Goal: Find contact information: Find contact information

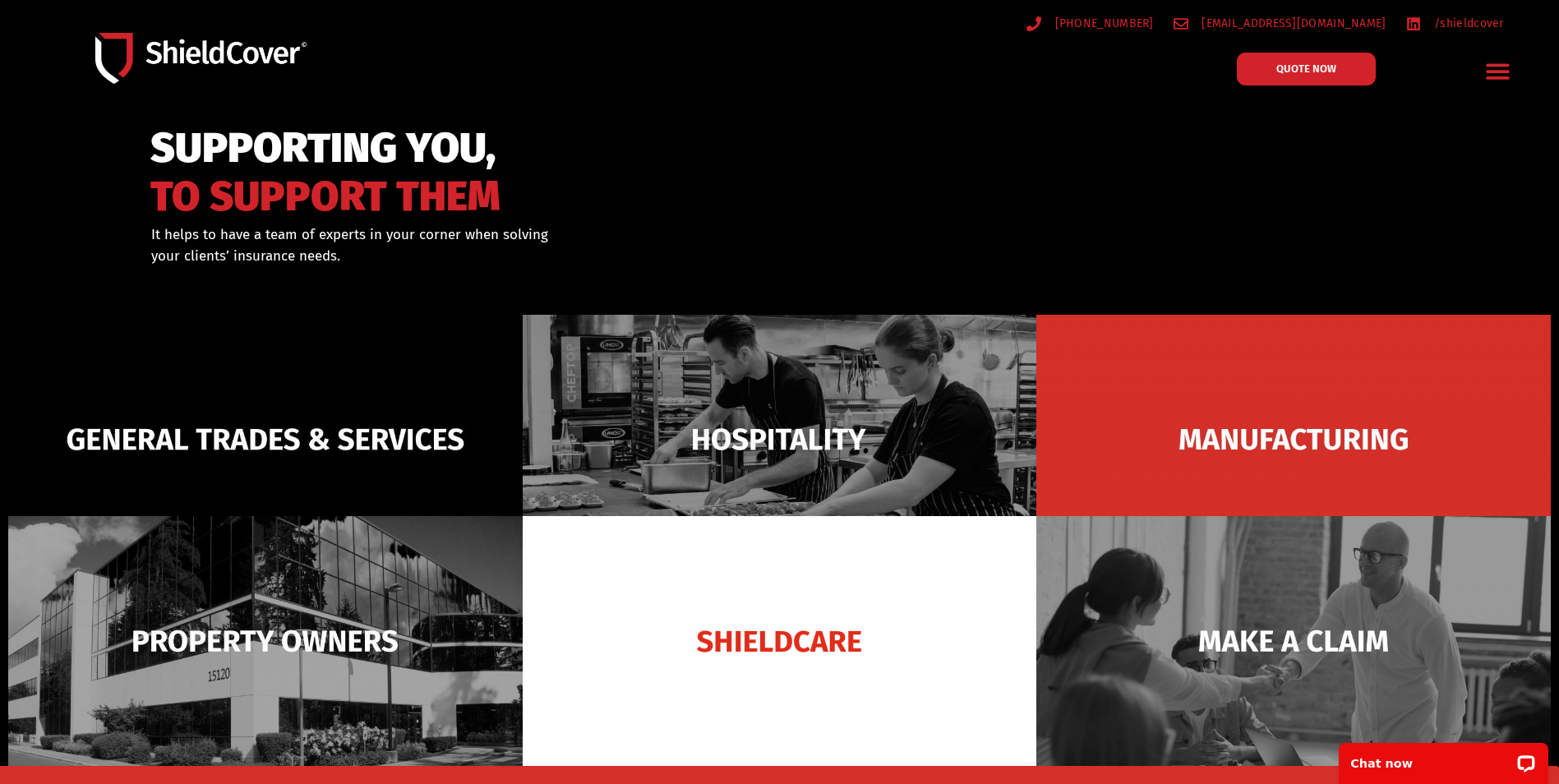
click at [1446, 193] on div at bounding box center [779, 218] width 1559 height 200
click at [1373, 763] on p "Chat now" at bounding box center [1432, 763] width 163 height 13
click at [1494, 84] on icon "Menu Toggle" at bounding box center [1498, 71] width 26 height 26
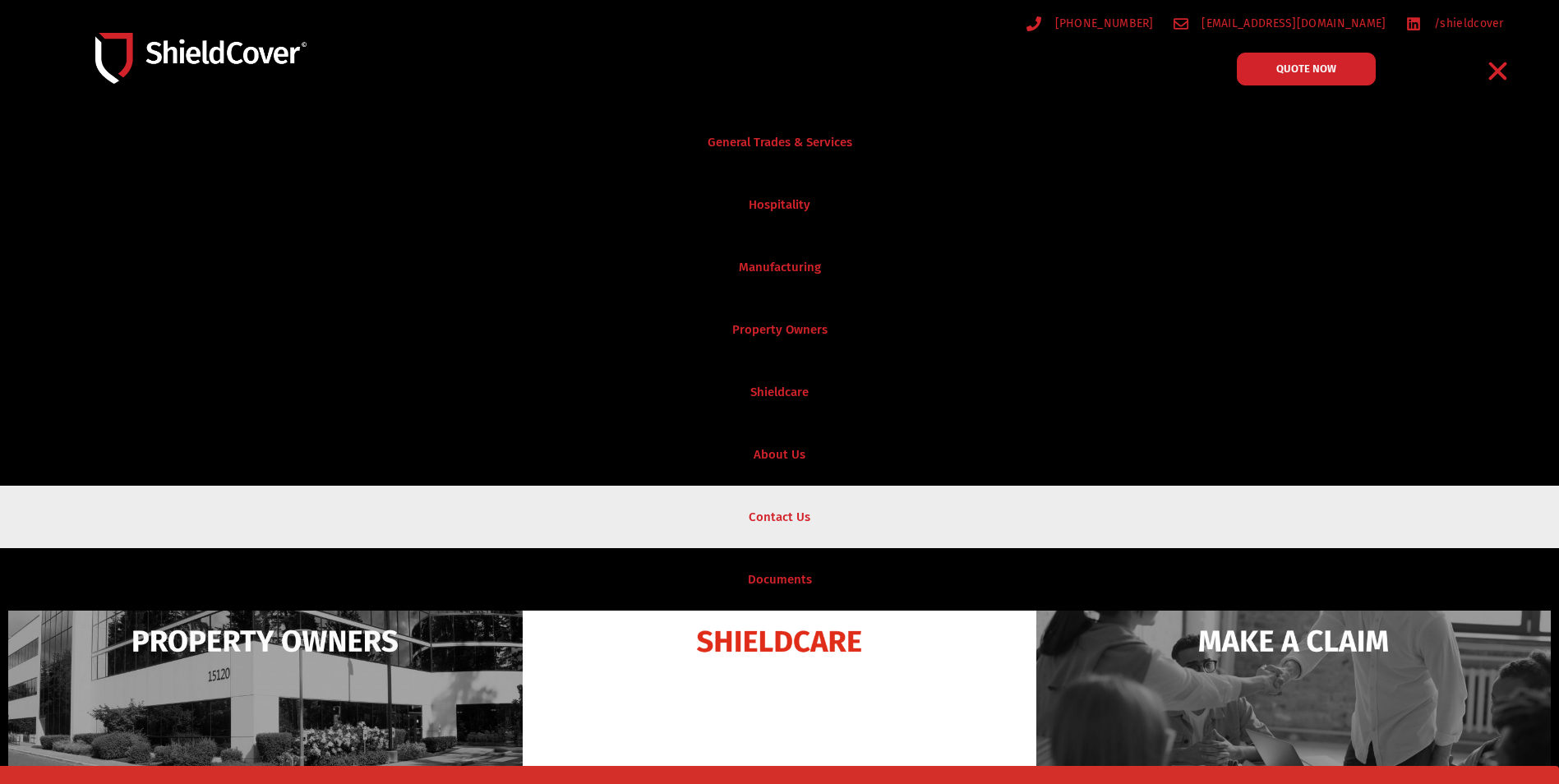
click at [746, 502] on link "Contact Us" at bounding box center [779, 516] width 1559 height 62
